Goal: Transaction & Acquisition: Obtain resource

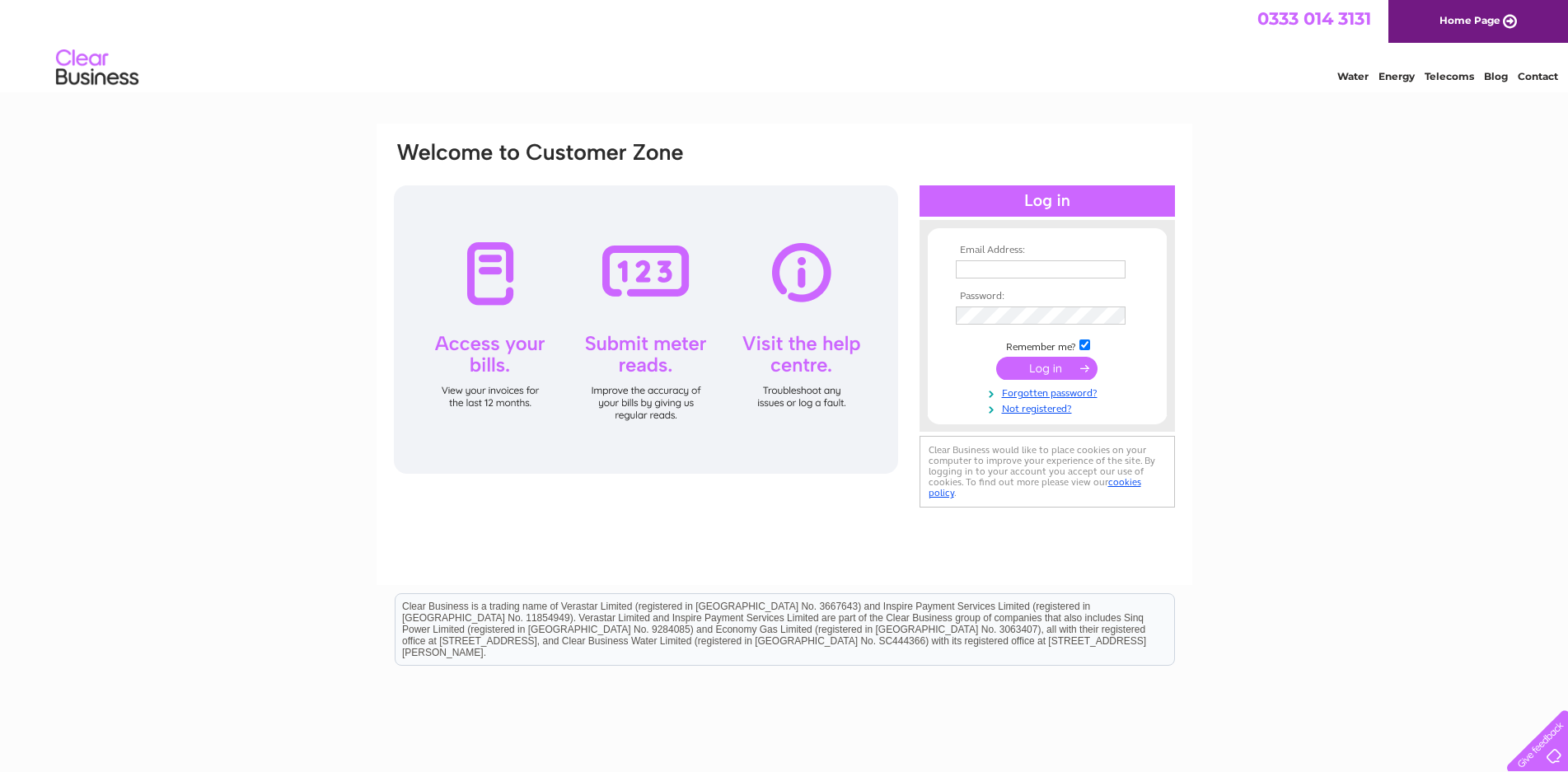
type input "[EMAIL_ADDRESS][DOMAIN_NAME]"
click at [1050, 363] on input "submit" at bounding box center [1046, 368] width 101 height 23
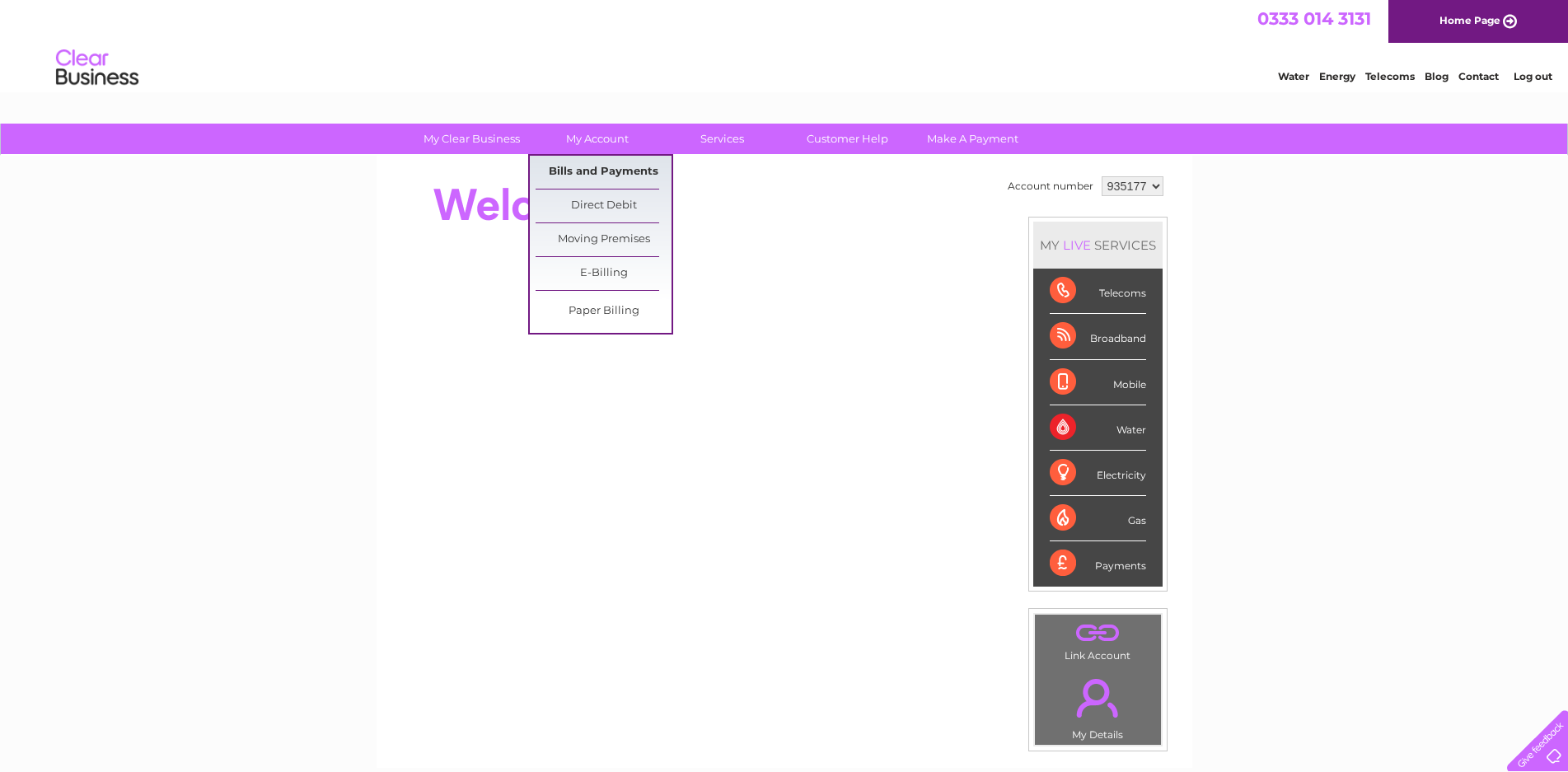
click at [600, 177] on link "Bills and Payments" at bounding box center [603, 172] width 136 height 33
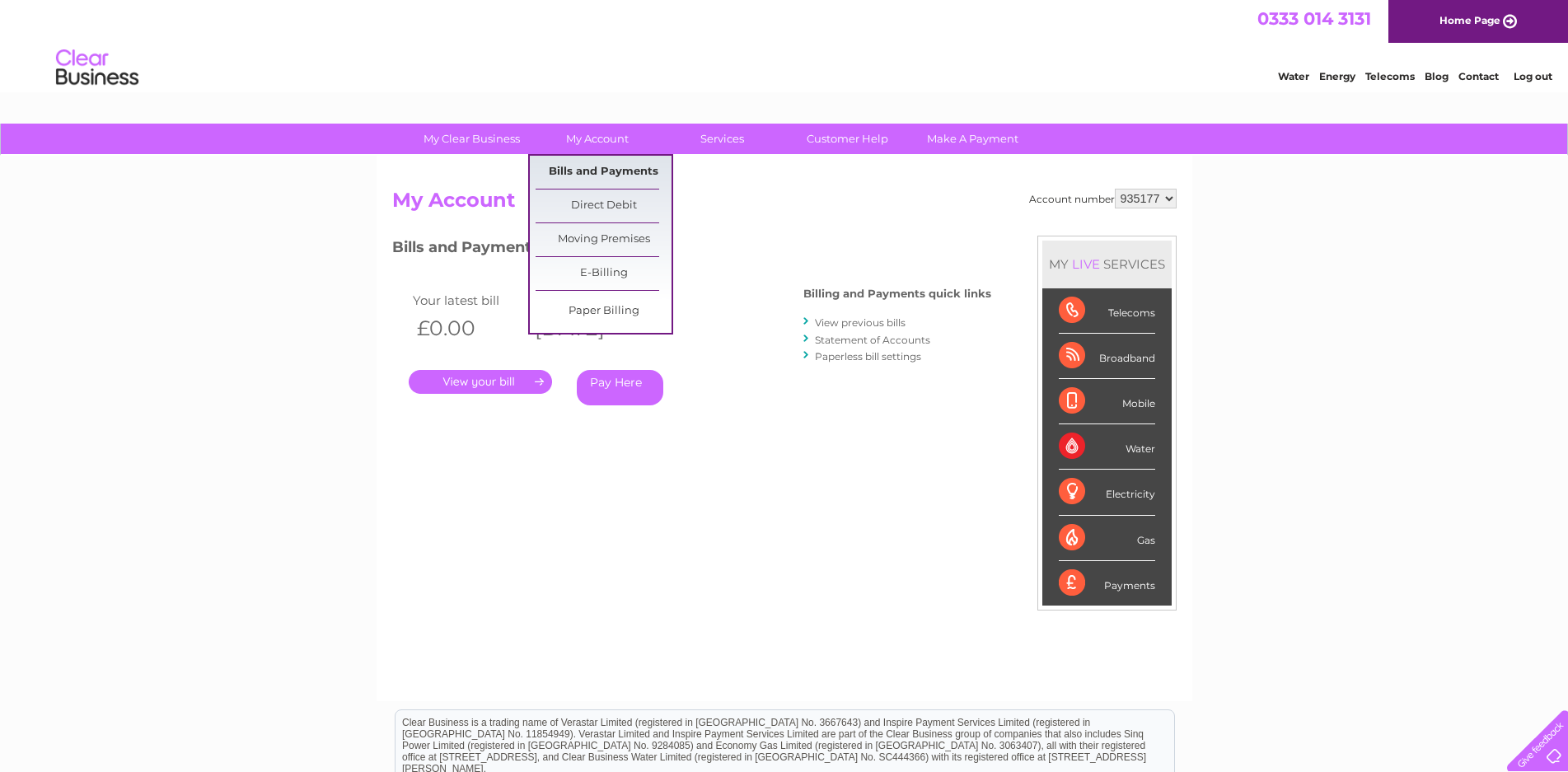
click at [589, 169] on link "Bills and Payments" at bounding box center [603, 172] width 136 height 33
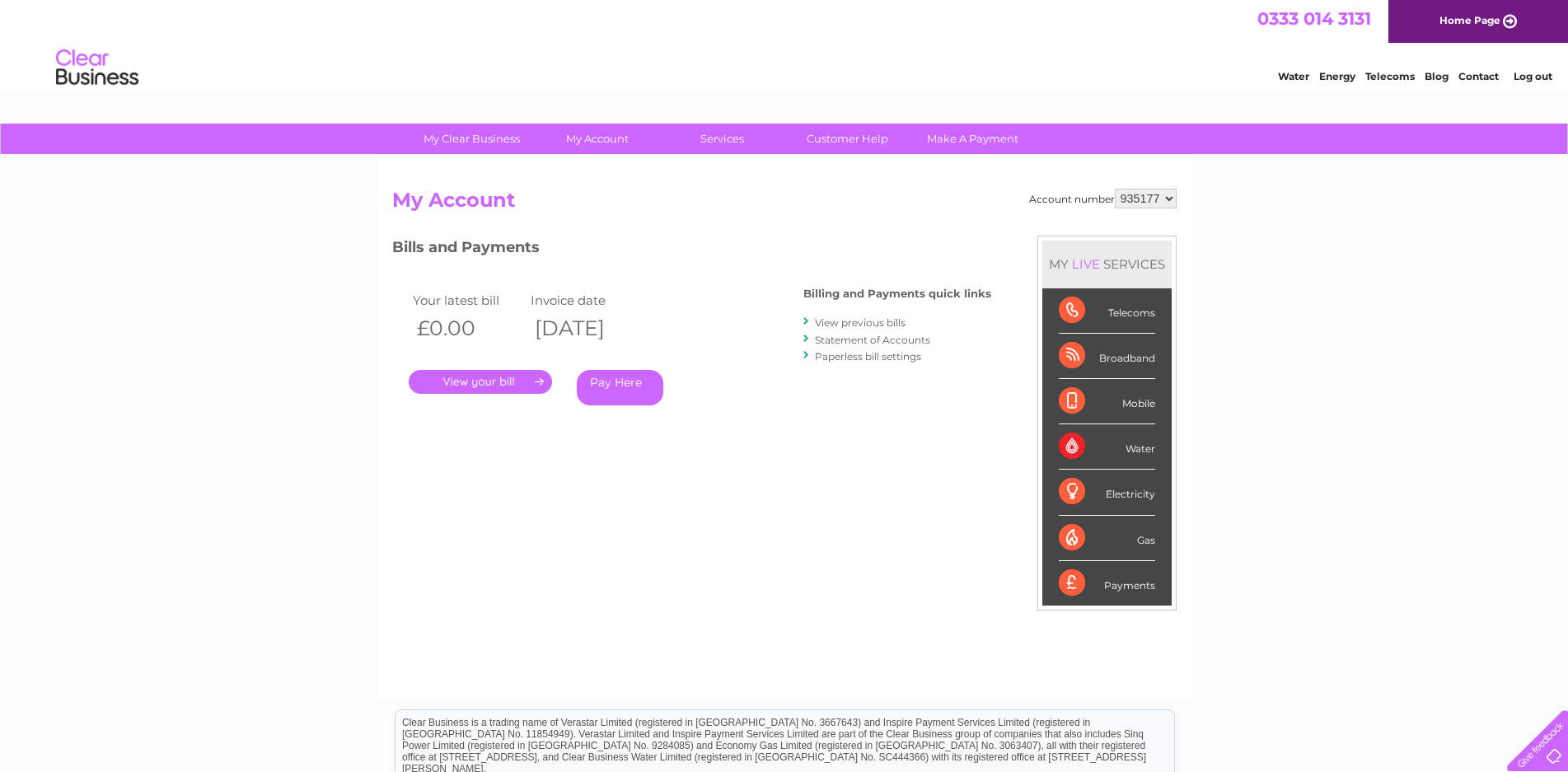
click at [848, 319] on link "View previous bills" at bounding box center [860, 322] width 91 height 12
click at [848, 321] on link "View previous bills" at bounding box center [860, 322] width 91 height 12
click at [807, 319] on div at bounding box center [807, 321] width 8 height 16
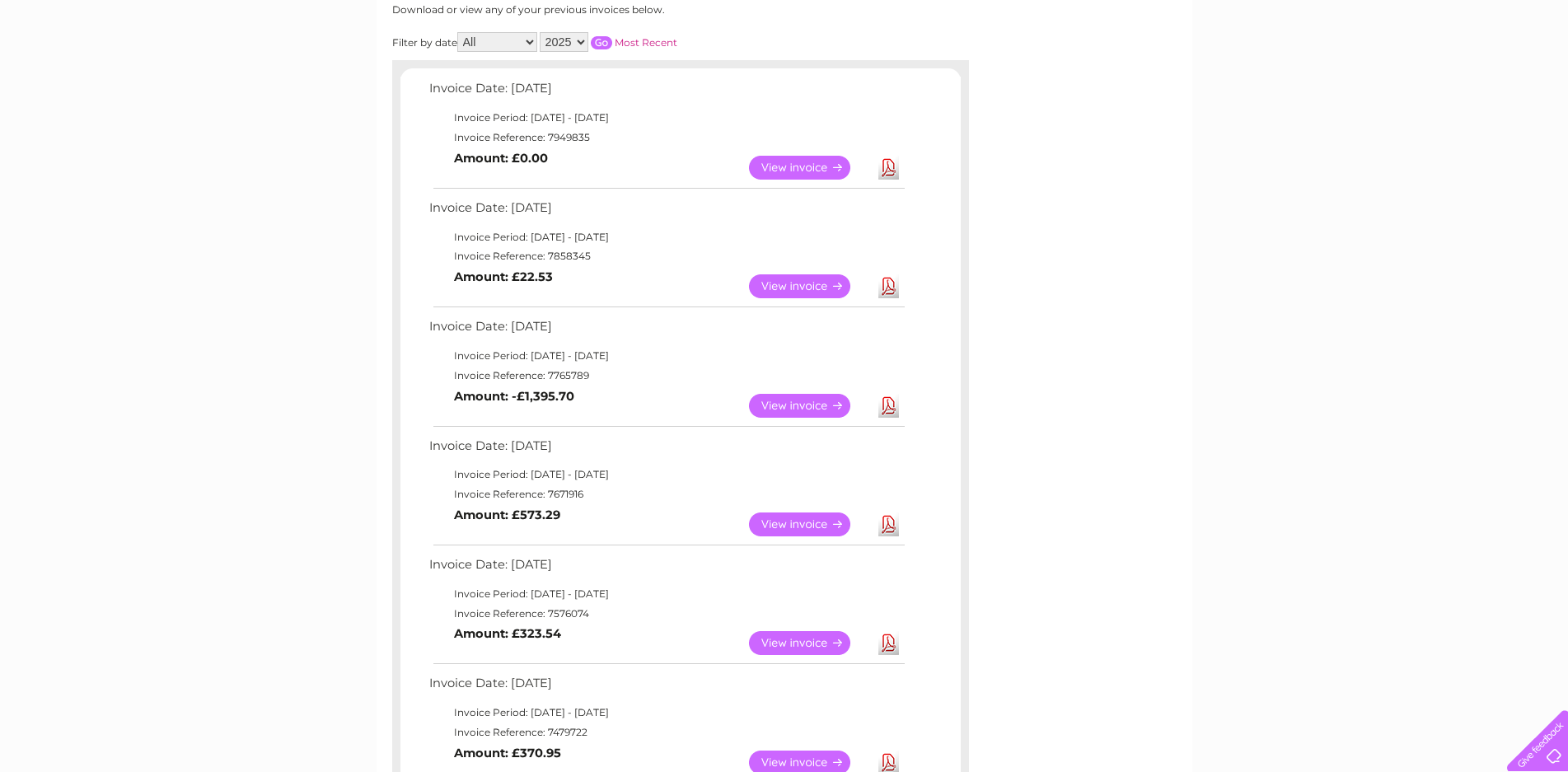
scroll to position [347, 0]
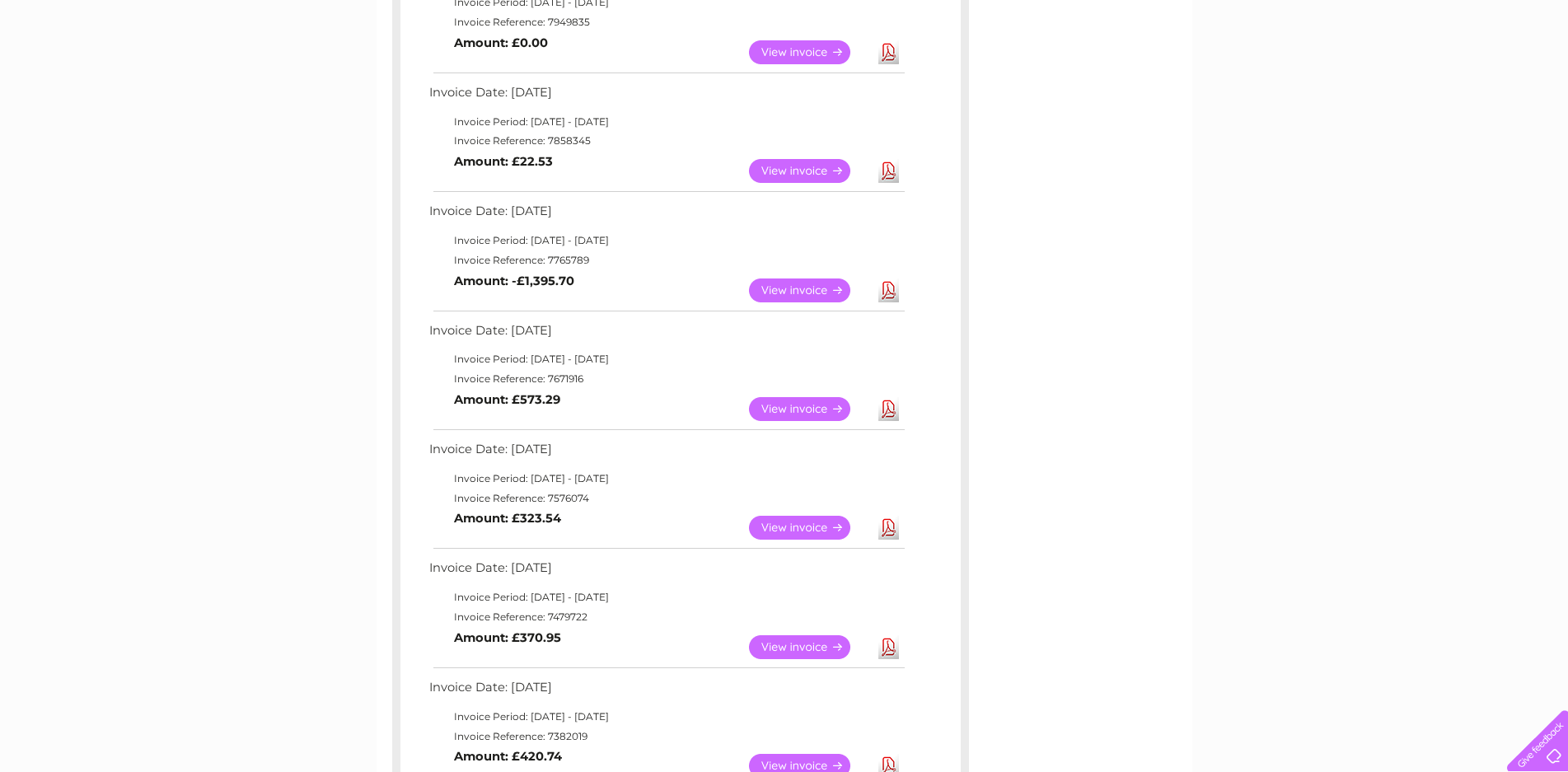
click at [890, 411] on link "Download" at bounding box center [888, 409] width 21 height 24
click at [891, 412] on link "Download" at bounding box center [888, 409] width 21 height 24
click at [892, 410] on link "Download" at bounding box center [888, 409] width 21 height 24
click at [801, 403] on link "View" at bounding box center [810, 409] width 121 height 24
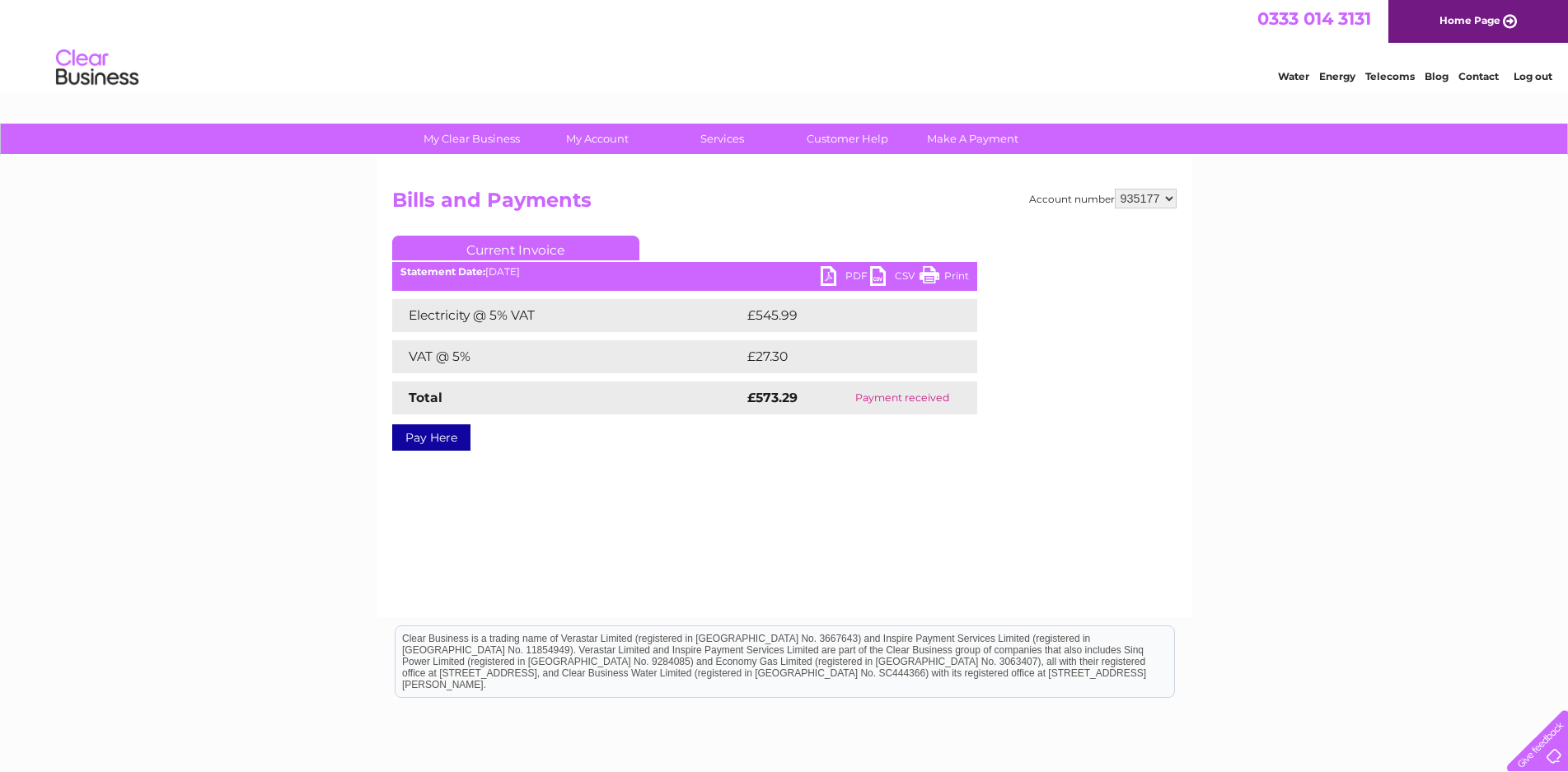
click at [828, 272] on link "PDF" at bounding box center [845, 278] width 49 height 24
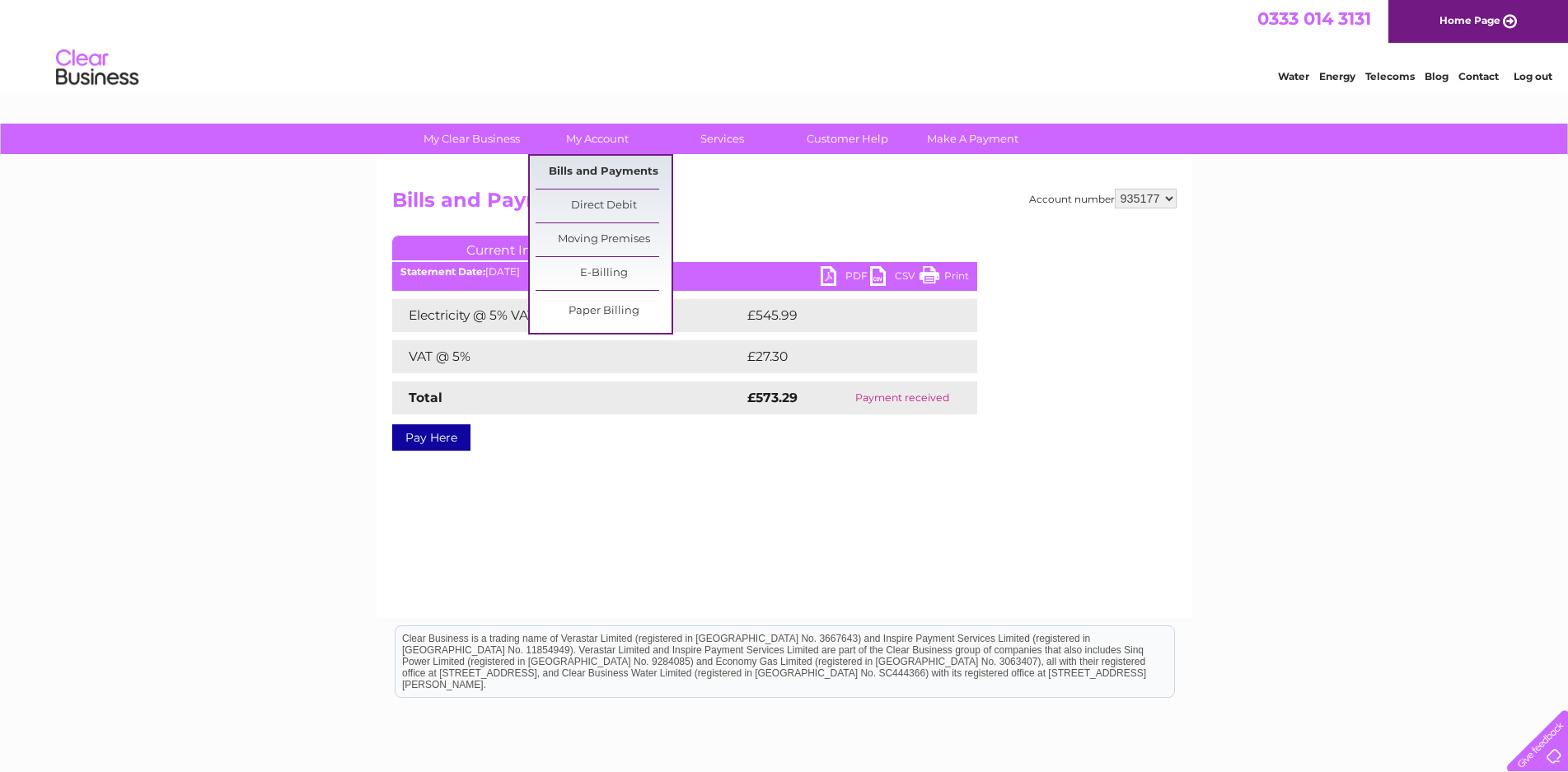
click at [590, 174] on link "Bills and Payments" at bounding box center [603, 172] width 136 height 33
click at [606, 166] on link "Bills and Payments" at bounding box center [603, 172] width 136 height 33
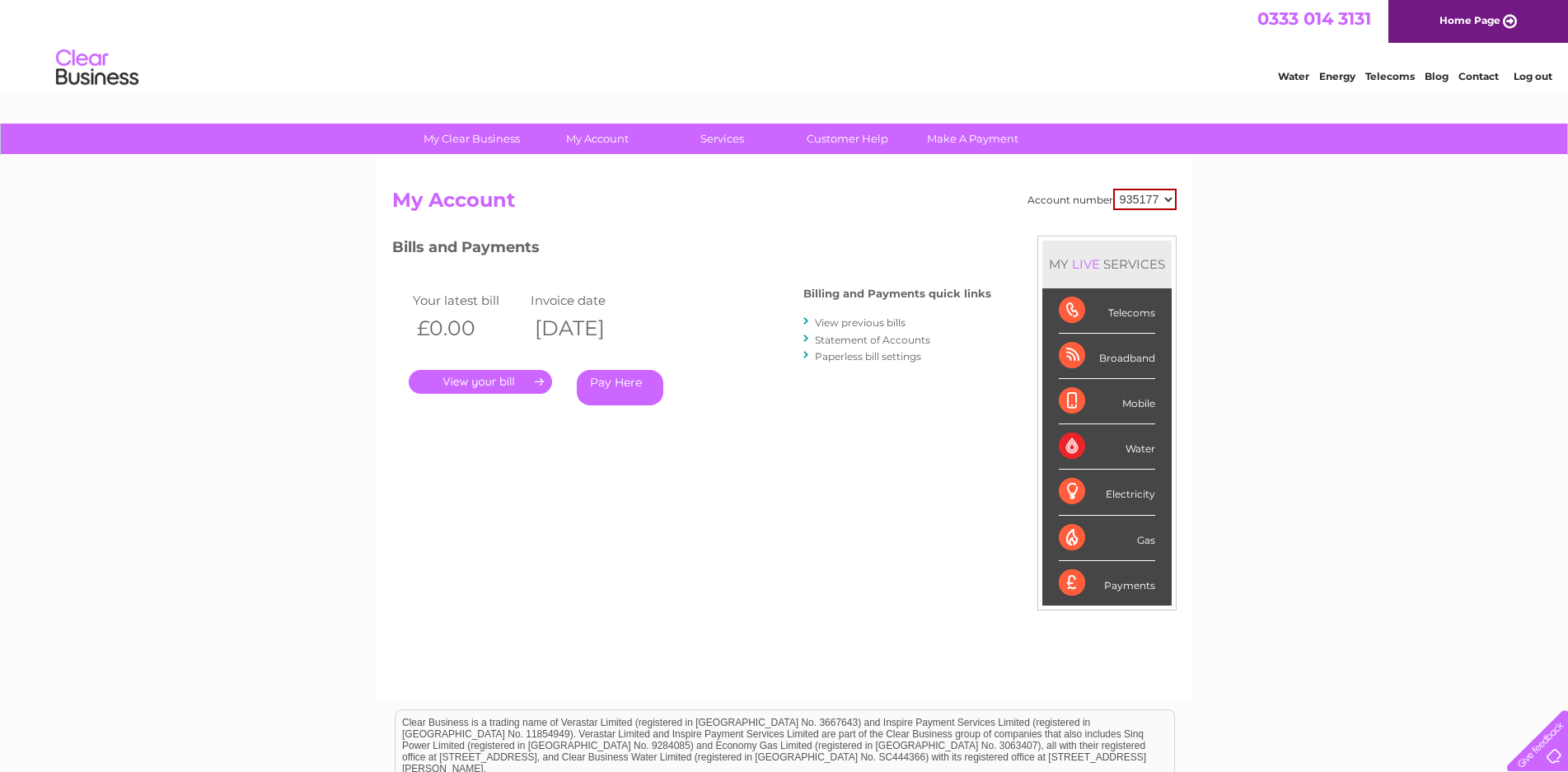
click at [862, 324] on link "View previous bills" at bounding box center [860, 322] width 91 height 12
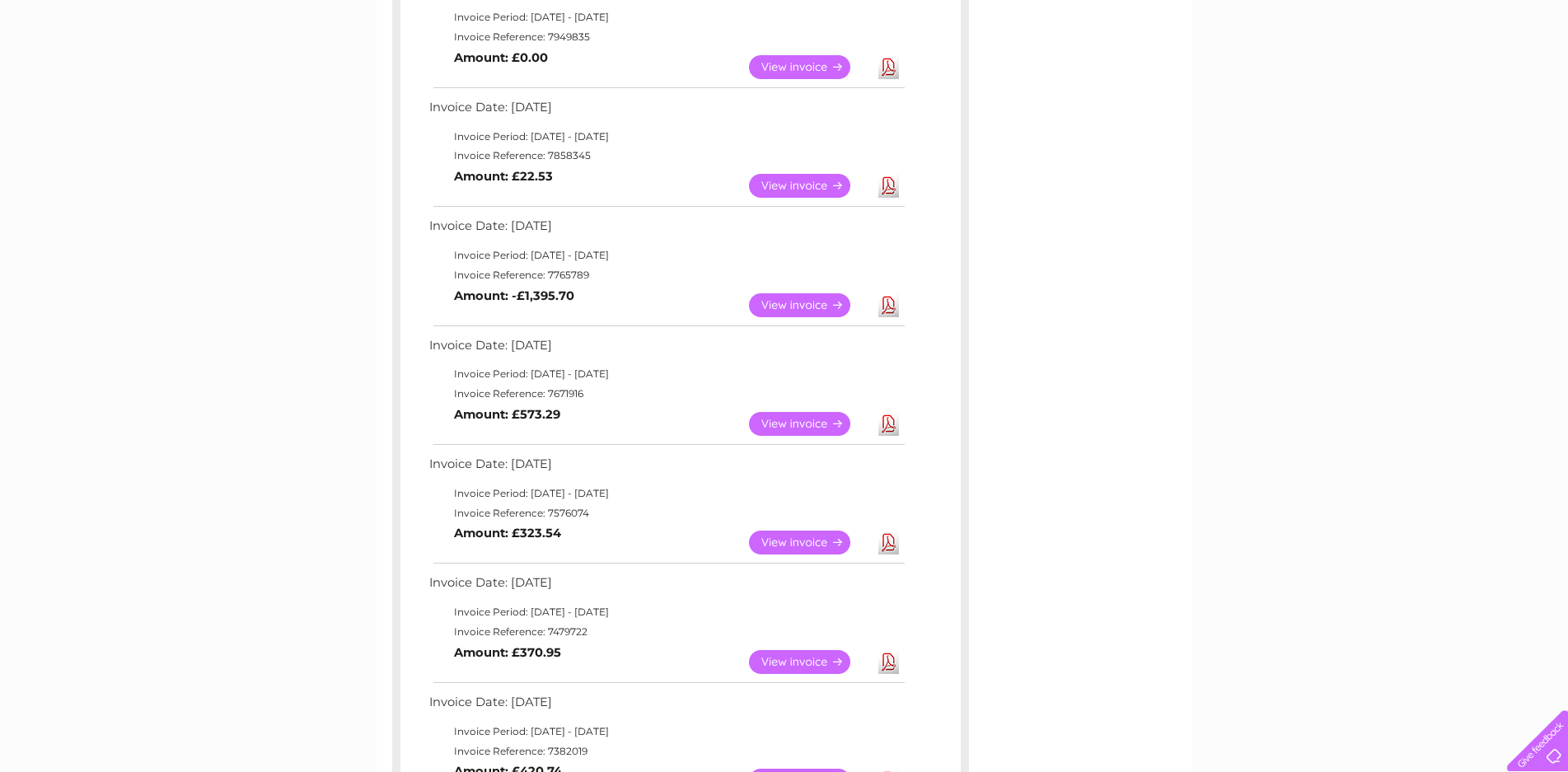
scroll to position [347, 0]
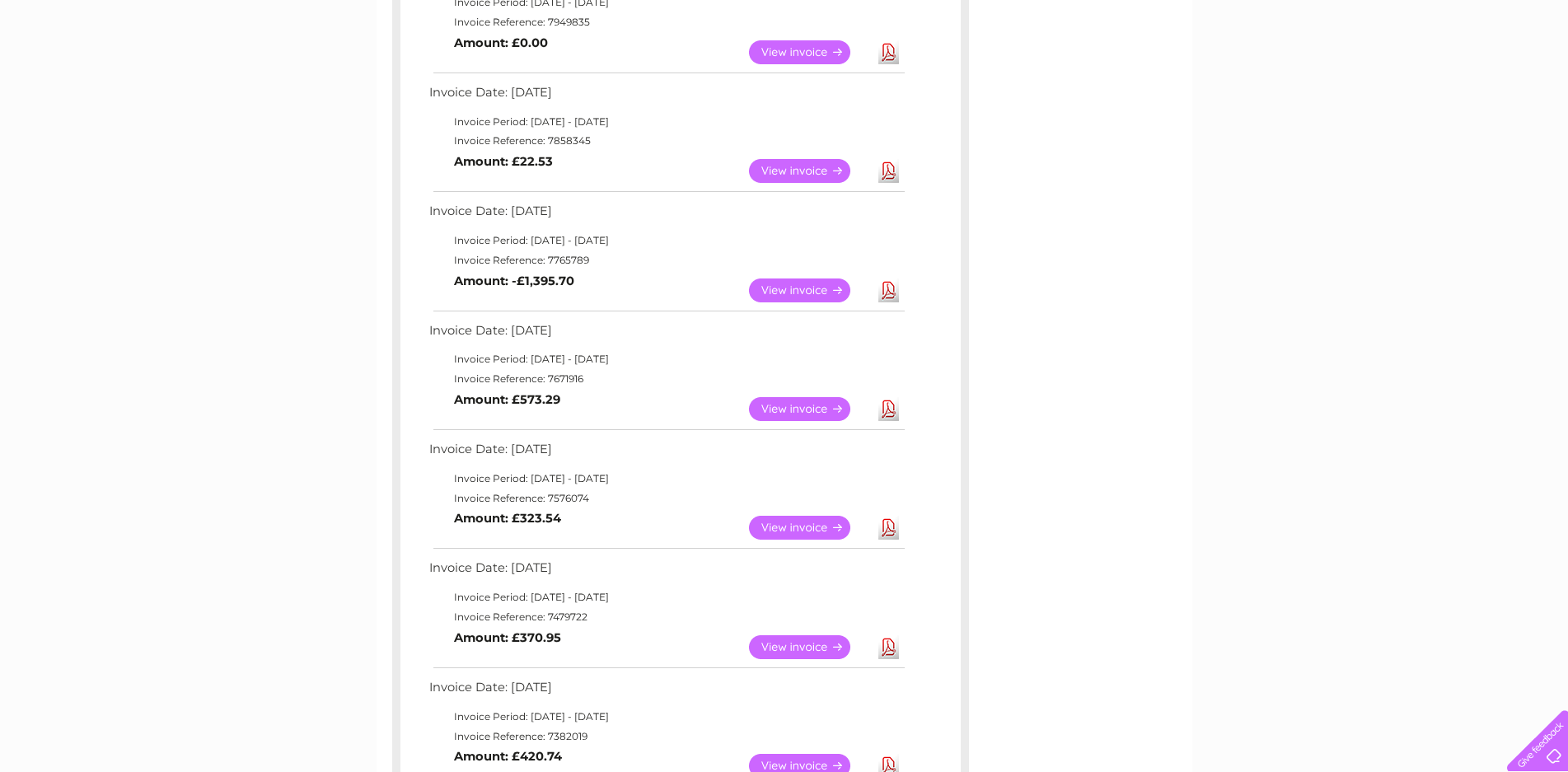
click at [889, 640] on link "Download" at bounding box center [888, 647] width 21 height 24
click at [888, 523] on link "Download" at bounding box center [888, 528] width 21 height 24
click at [887, 522] on link "Download" at bounding box center [888, 528] width 21 height 24
click at [889, 522] on link "Download" at bounding box center [888, 528] width 21 height 24
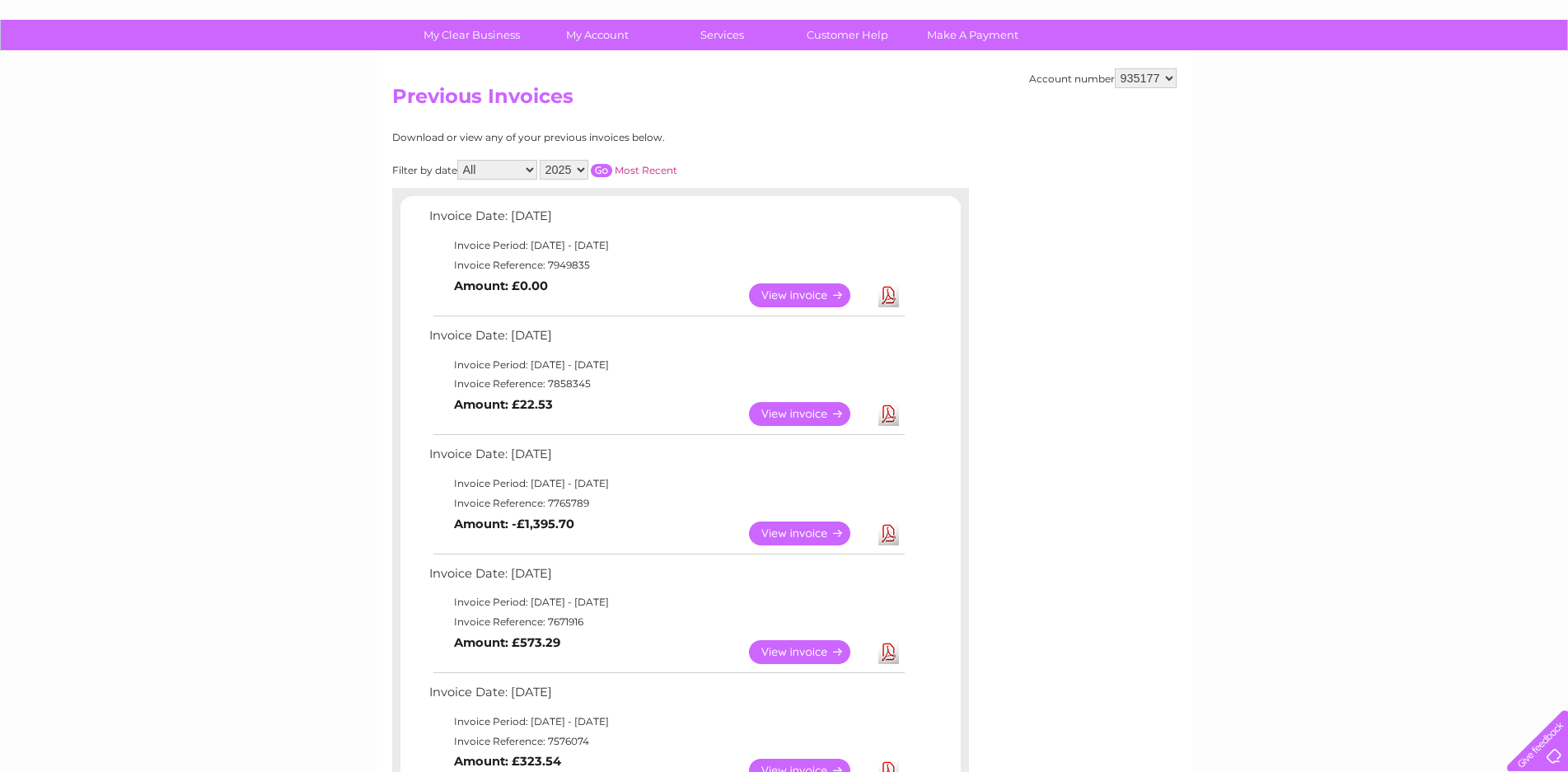
scroll to position [115, 0]
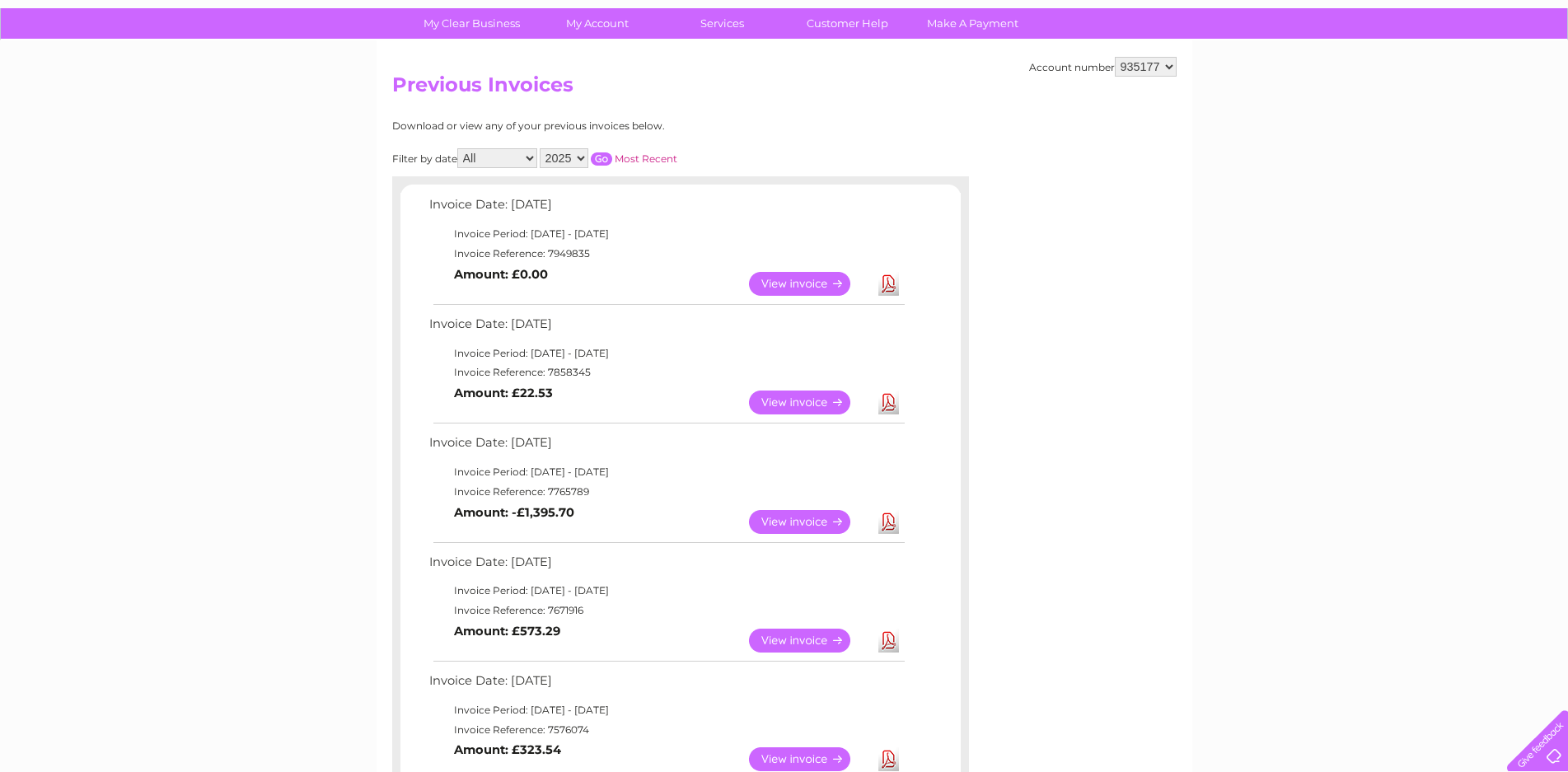
click at [887, 513] on link "Download" at bounding box center [888, 522] width 21 height 24
